Goal: Communication & Community: Answer question/provide support

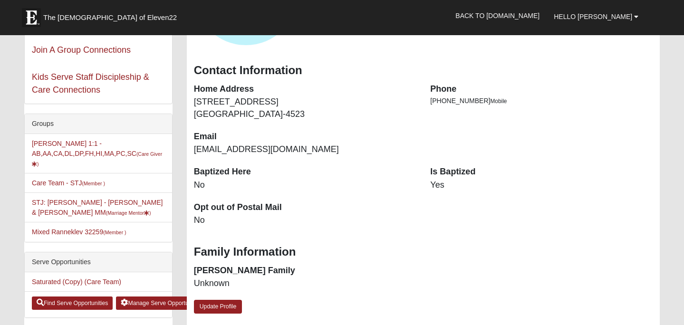
scroll to position [149, 0]
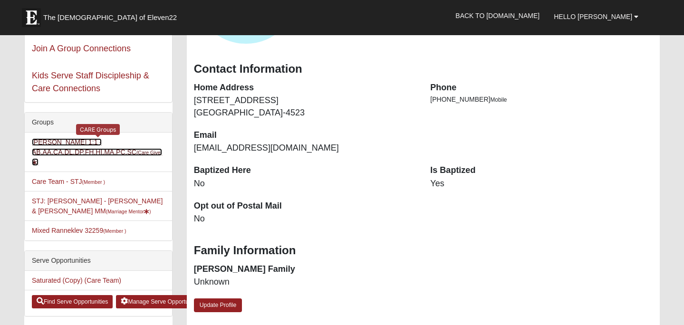
click at [132, 151] on link "Mary Saltsman 1:1 -AB,AA,CA,DL,DP,FH,HI,MA,PC,SC (Care Giver )" at bounding box center [97, 152] width 130 height 28
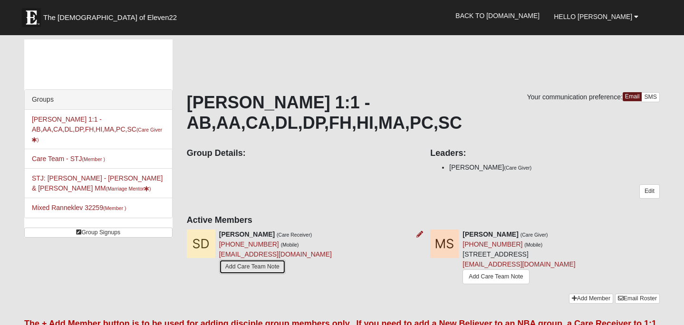
click at [271, 265] on link "Add Care Team Note" at bounding box center [252, 266] width 67 height 15
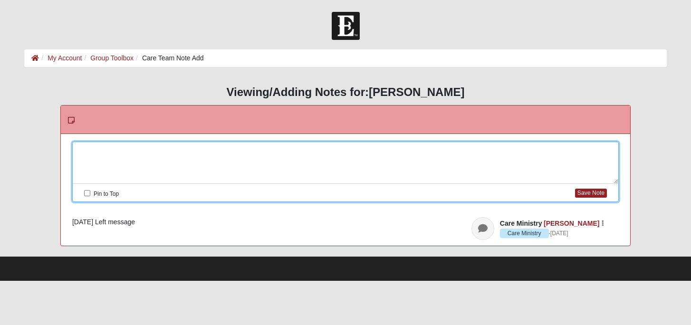
click at [78, 150] on div at bounding box center [345, 163] width 545 height 42
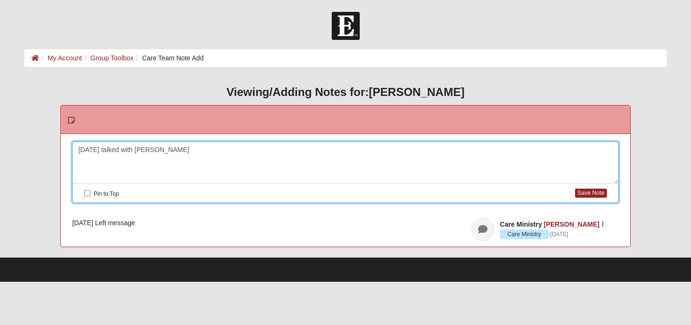
click at [132, 150] on div "[DATE] talked with [PERSON_NAME]" at bounding box center [345, 163] width 545 height 42
click at [188, 149] on div "[DATE] talked with, encouraged, andnprayed for [PERSON_NAME]" at bounding box center [345, 163] width 545 height 42
click at [100, 150] on div "[DATE] talked with, encouraged, and prayed for [PERSON_NAME]" at bounding box center [345, 163] width 545 height 42
click at [582, 196] on button "Save Note" at bounding box center [591, 193] width 32 height 9
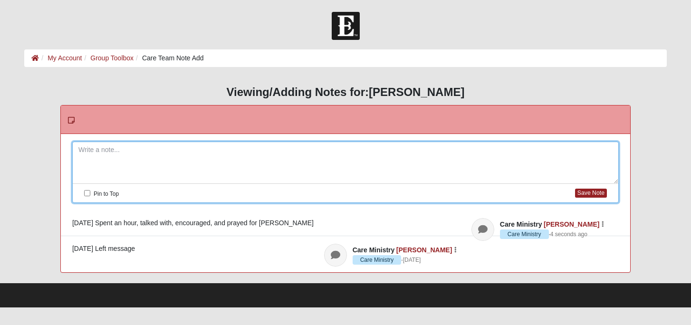
click at [139, 223] on div "[DATE] Spent an hour, talked with, encouraged, and prayed for [PERSON_NAME]" at bounding box center [345, 223] width 546 height 10
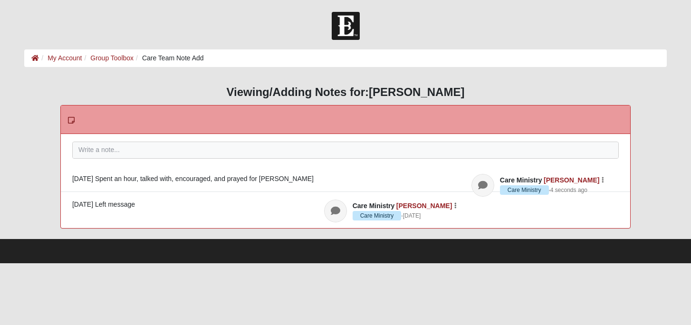
click at [138, 179] on div "[DATE] Spent an hour, talked with, encouraged, and prayed for [PERSON_NAME]" at bounding box center [345, 179] width 546 height 10
click at [602, 182] on icon "button" at bounding box center [602, 180] width 2 height 6
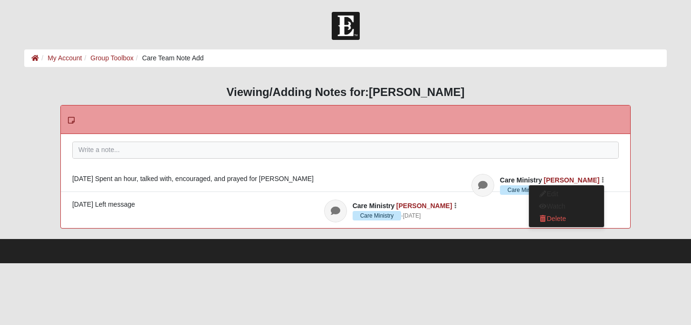
click at [531, 36] on div at bounding box center [345, 26] width 691 height 28
